Goal: Information Seeking & Learning: Learn about a topic

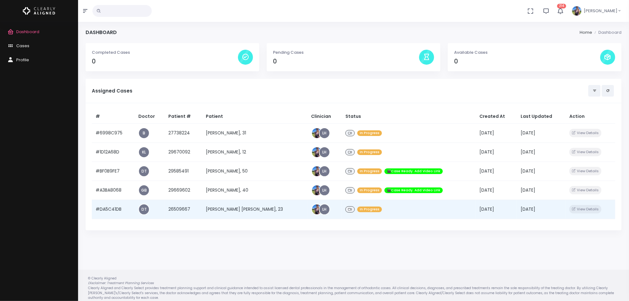
click at [226, 209] on td "[PERSON_NAME] [PERSON_NAME], 23" at bounding box center [255, 208] width 106 height 19
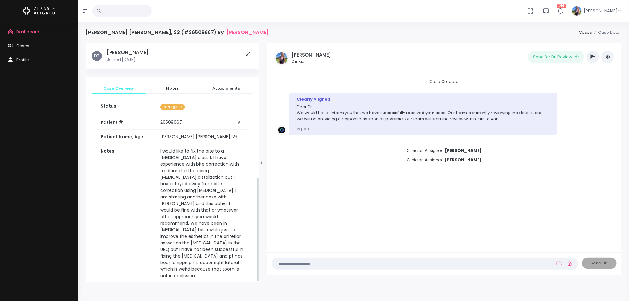
scroll to position [305, 0]
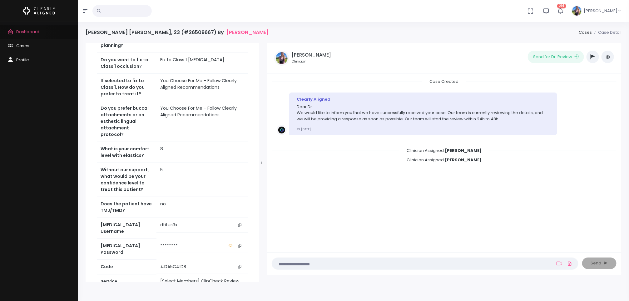
click at [30, 31] on span "Dashboard" at bounding box center [27, 32] width 23 height 6
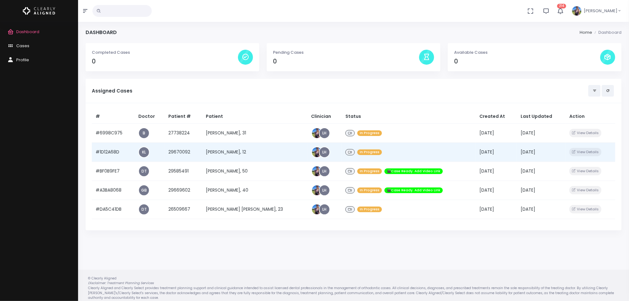
click at [232, 153] on td "[PERSON_NAME], 12" at bounding box center [255, 151] width 106 height 19
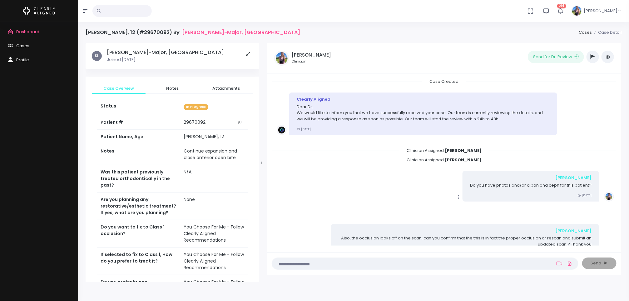
scroll to position [81, 0]
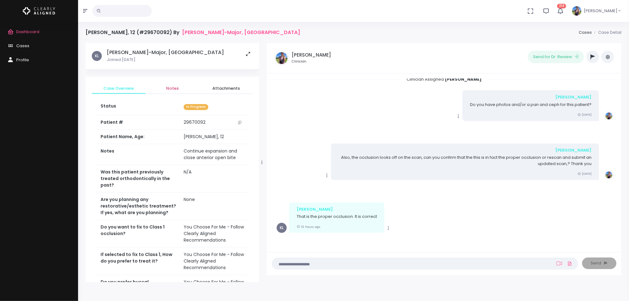
click at [168, 93] on link "Notes" at bounding box center [172, 88] width 54 height 11
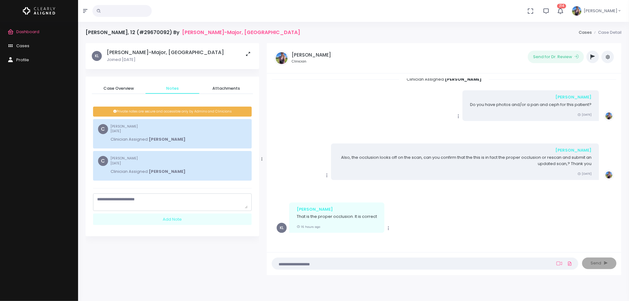
click at [37, 31] on span "Dashboard" at bounding box center [27, 32] width 23 height 6
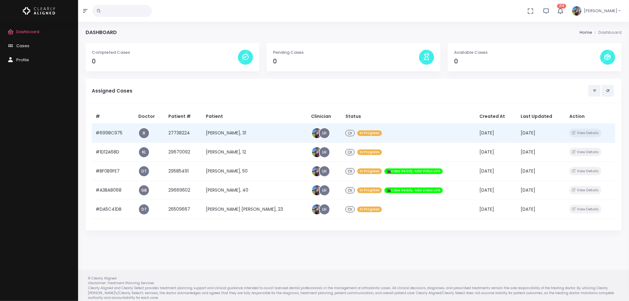
click at [223, 137] on td "[PERSON_NAME], 31" at bounding box center [255, 132] width 106 height 19
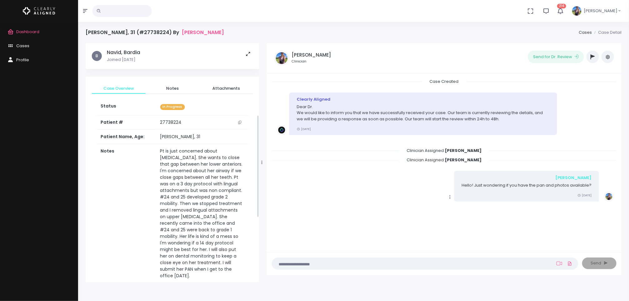
scroll to position [318, 0]
